Goal: Task Accomplishment & Management: Manage account settings

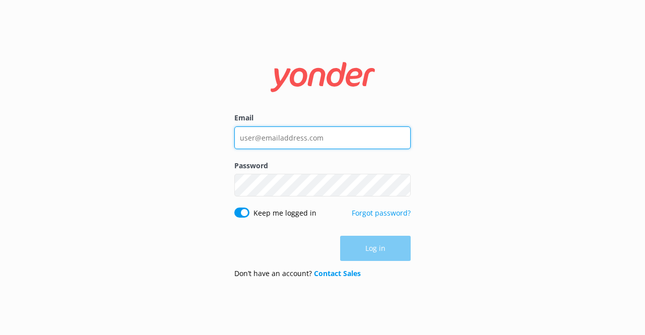
type input "[EMAIL_ADDRESS][DOMAIN_NAME]"
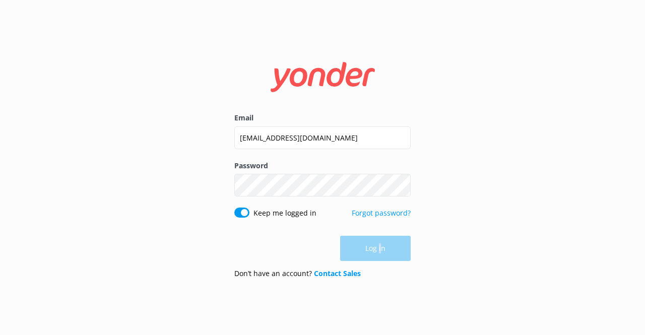
click at [379, 249] on div "Log in" at bounding box center [322, 248] width 176 height 25
click at [394, 253] on button "Log in" at bounding box center [375, 248] width 71 height 25
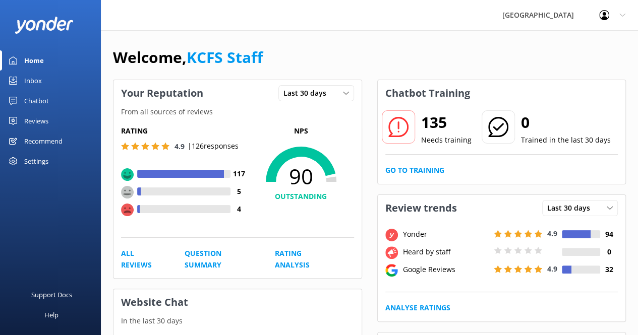
click at [38, 85] on div "Inbox" at bounding box center [33, 81] width 18 height 20
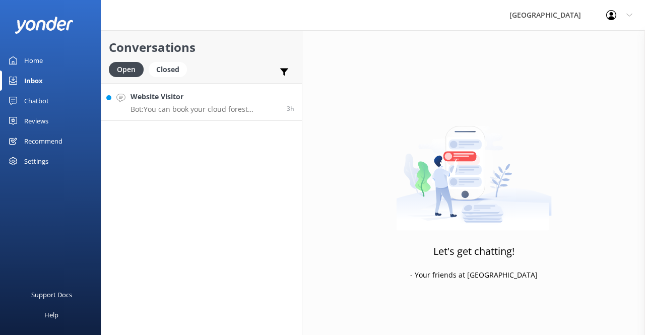
click at [184, 108] on p "Bot: You can book your cloud forest experience online at [URL][DOMAIN_NAME]. Pl…" at bounding box center [205, 109] width 149 height 9
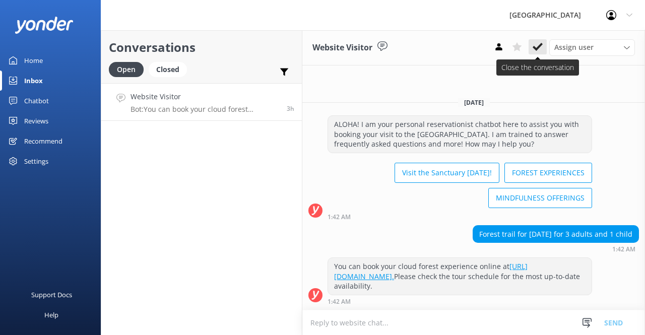
click at [536, 44] on icon at bounding box center [538, 47] width 10 height 10
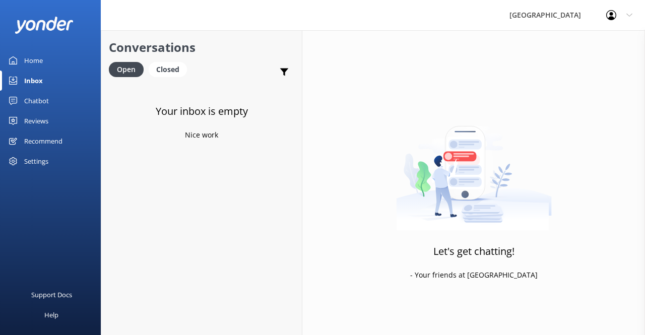
click at [37, 122] on div "Reviews" at bounding box center [36, 121] width 24 height 20
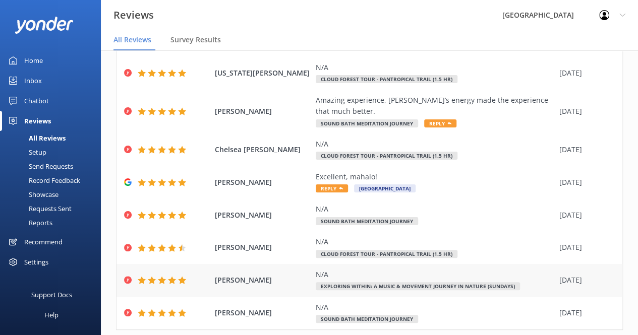
scroll to position [185, 0]
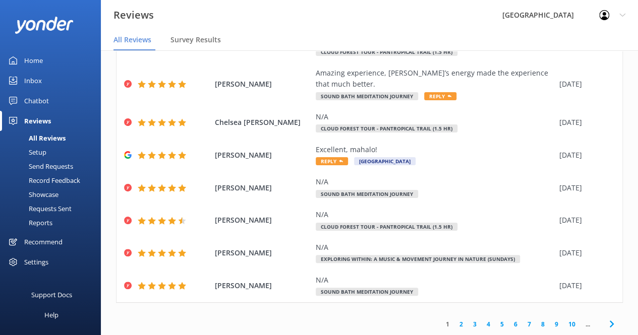
click at [454, 322] on link "2" at bounding box center [461, 325] width 14 height 10
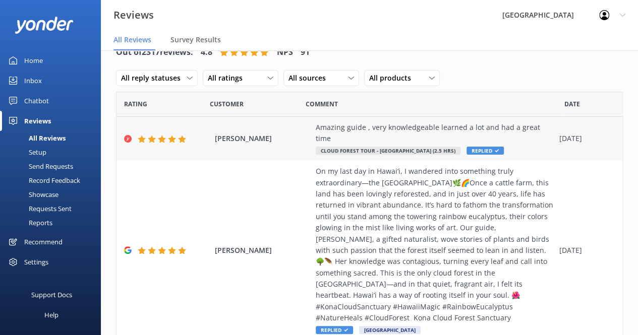
scroll to position [22, 0]
